Goal: Contribute content: Contribute content

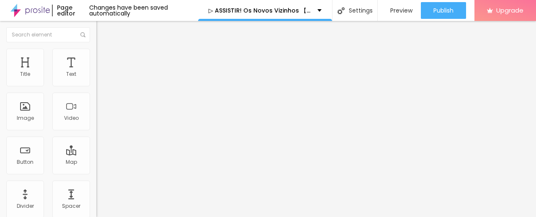
click at [96, 72] on span "Add image" at bounding box center [113, 68] width 34 height 7
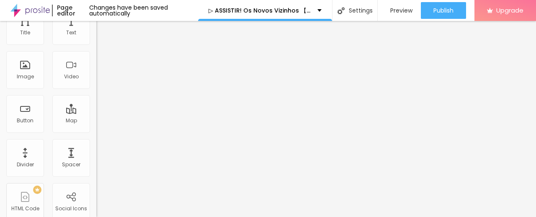
drag, startPoint x: 47, startPoint y: 178, endPoint x: 0, endPoint y: 211, distance: 57.7
click at [96, 150] on div "Change image Image description (Alt) Align Aspect Ratio Original Cinema 16:9 De…" at bounding box center [144, 87] width 96 height 126
paste input "[DOMAIN_NAME]/pt/movie/961082/les-gens-d-a-cote.Alboom"
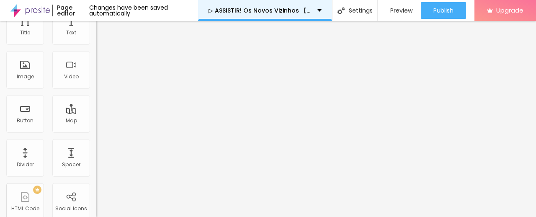
type input "[URL][DOMAIN_NAME]"
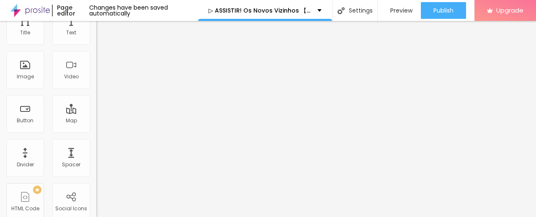
click at [141, 31] on span at bounding box center [143, 26] width 5 height 7
click at [96, 31] on span "Add image" at bounding box center [113, 26] width 34 height 7
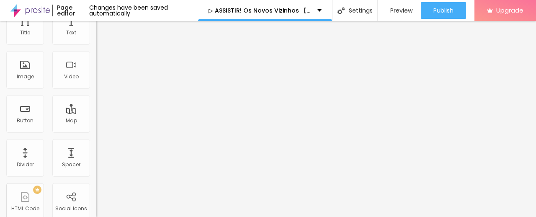
drag, startPoint x: 491, startPoint y: 182, endPoint x: 478, endPoint y: 188, distance: 14.8
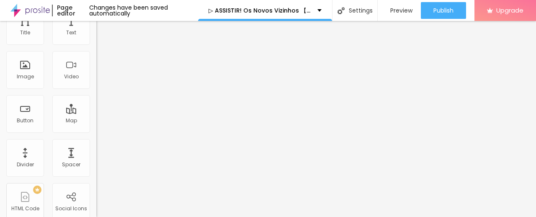
click at [96, 130] on input "[URL][DOMAIN_NAME]" at bounding box center [146, 126] width 100 height 8
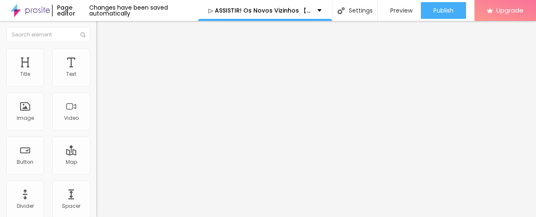
click at [103, 29] on div "Edit Image" at bounding box center [125, 30] width 44 height 7
click at [103, 32] on img "button" at bounding box center [106, 30] width 7 height 7
click at [96, 79] on input "Click me" at bounding box center [146, 74] width 100 height 8
paste input "✅ Assista agora ► Os Novos Vizinhos Completo HD [1080p]"
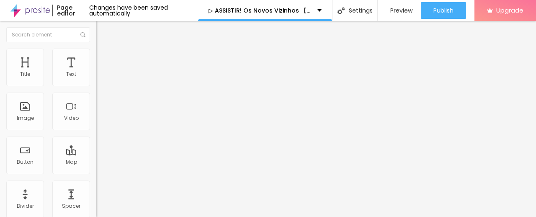
type input "✅ Assista agora ► Os Novos Vizinhos Completo HD [1080p]"
click at [96, 172] on input "https://" at bounding box center [146, 168] width 100 height 8
paste input "[DOMAIN_NAME]/pt/movie/961082/les-gens-d-a-cote.Alboom"
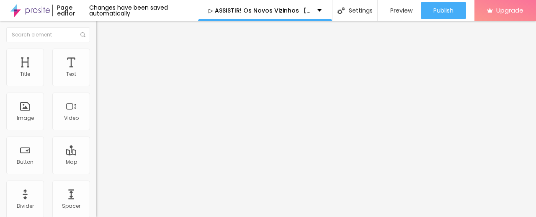
type input "[URL][DOMAIN_NAME]"
click at [96, 100] on img at bounding box center [99, 97] width 6 height 6
click at [103, 27] on img "button" at bounding box center [106, 30] width 7 height 7
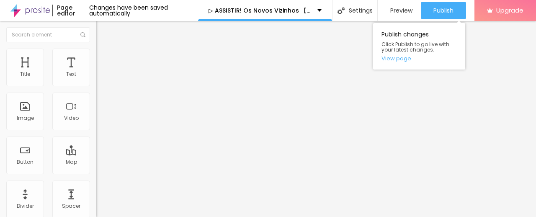
drag, startPoint x: 428, startPoint y: 11, endPoint x: 433, endPoint y: 28, distance: 17.2
click at [429, 11] on button "Publish" at bounding box center [443, 10] width 45 height 17
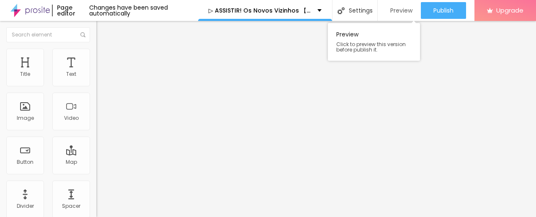
click at [391, 10] on span "Preview" at bounding box center [401, 10] width 22 height 7
click at [31, 11] on img at bounding box center [29, 10] width 39 height 21
